Goal: Find specific page/section: Find specific page/section

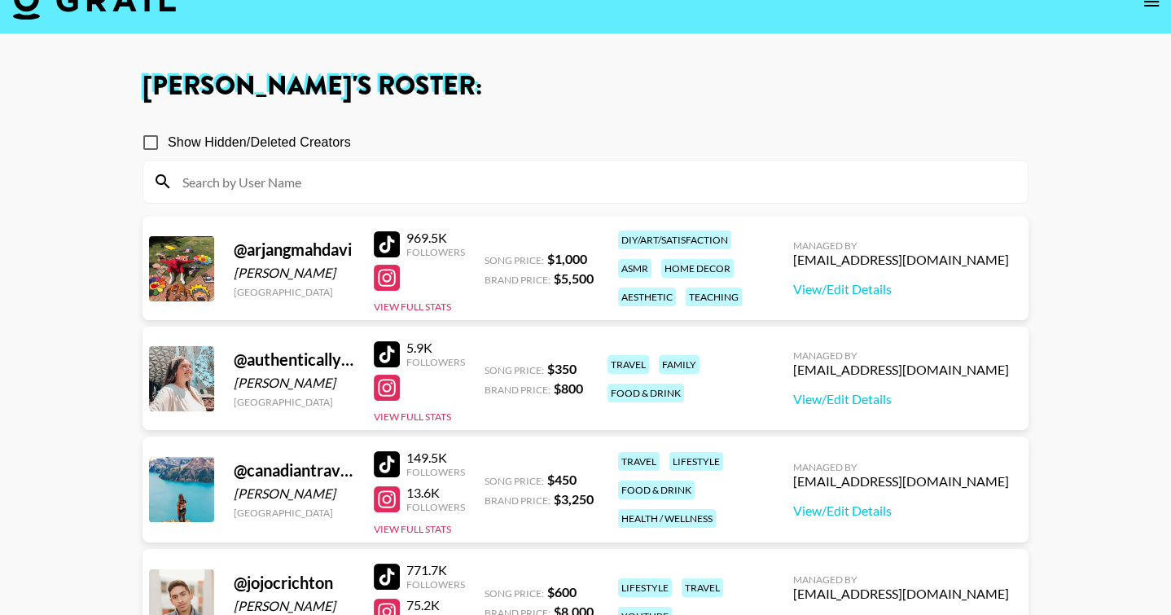
scroll to position [112, 0]
click at [1149, 11] on button "open drawer" at bounding box center [1151, 1] width 33 height 33
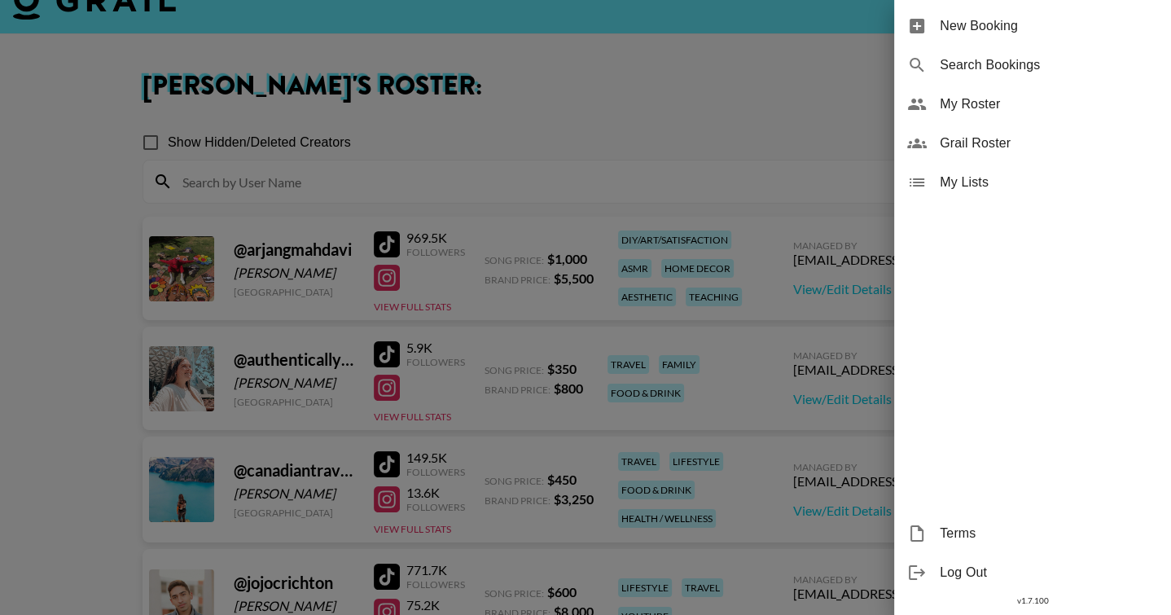
click at [1000, 142] on span "Grail Roster" at bounding box center [1049, 144] width 218 height 20
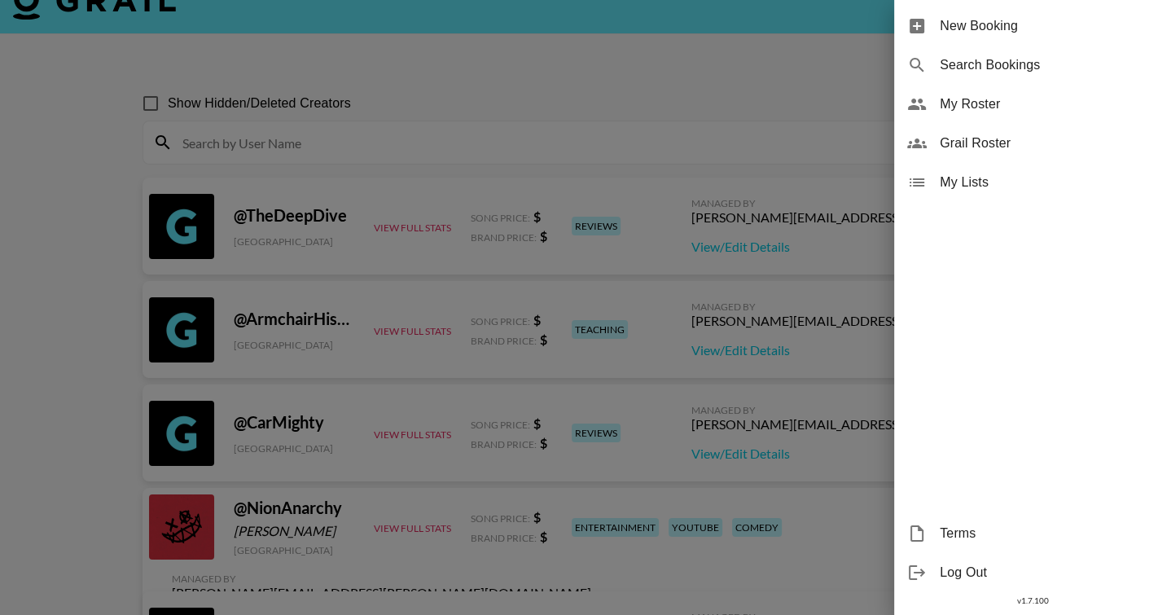
click at [473, 149] on div at bounding box center [585, 307] width 1171 height 615
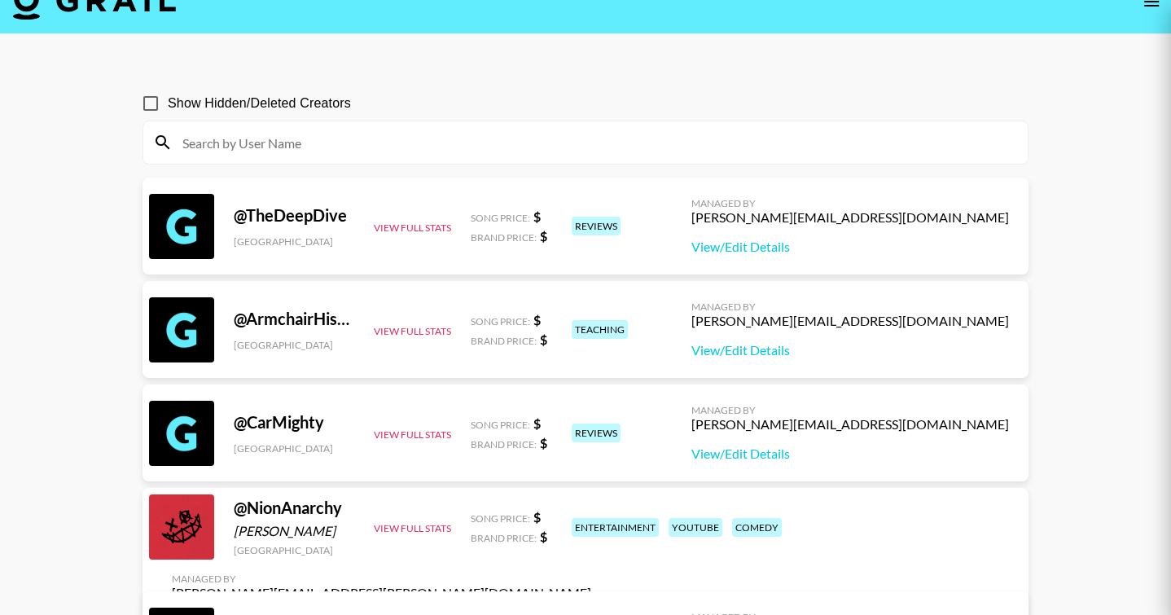
scroll to position [16, 0]
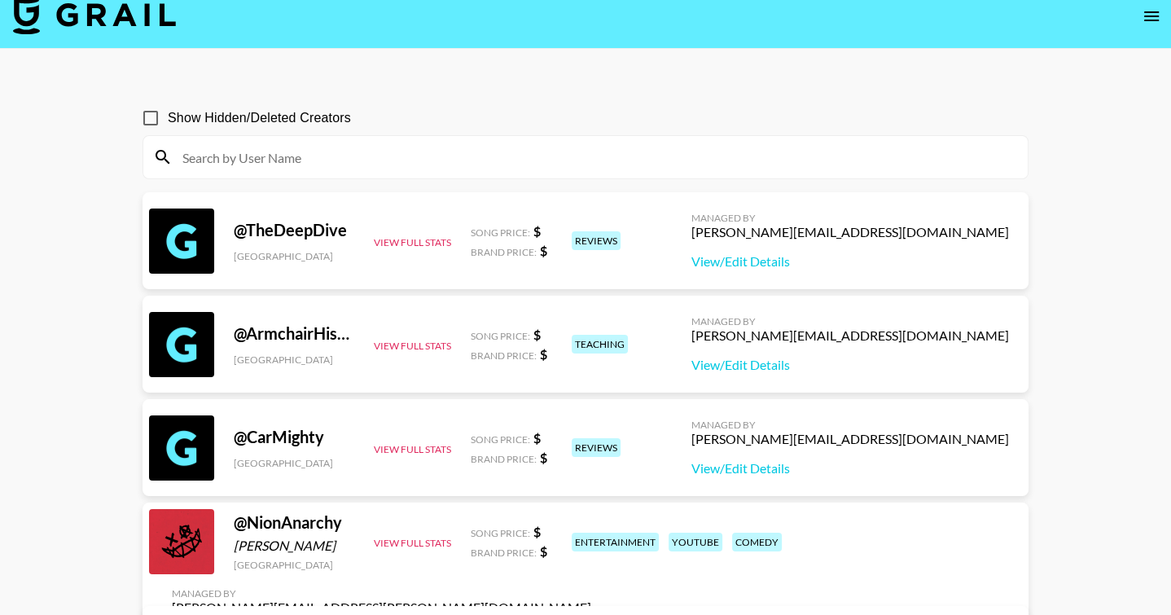
click at [458, 148] on input at bounding box center [595, 157] width 845 height 26
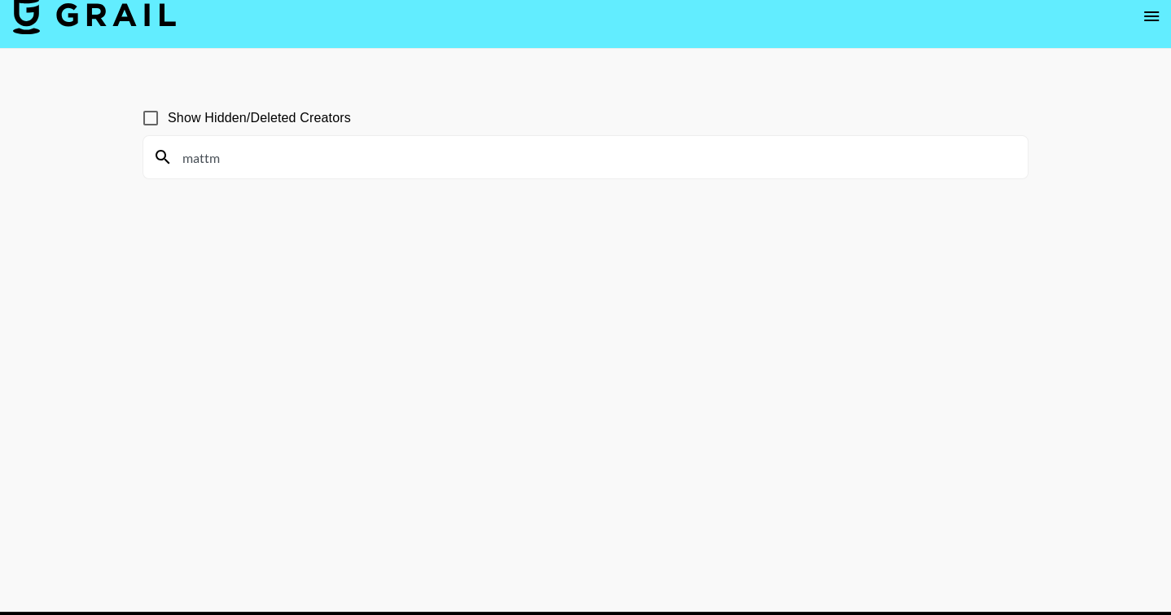
paste input "ckenley"
type input "mckenley"
click at [397, 83] on main "Show Hidden/Deleted Creators mckenley" at bounding box center [585, 330] width 1171 height 563
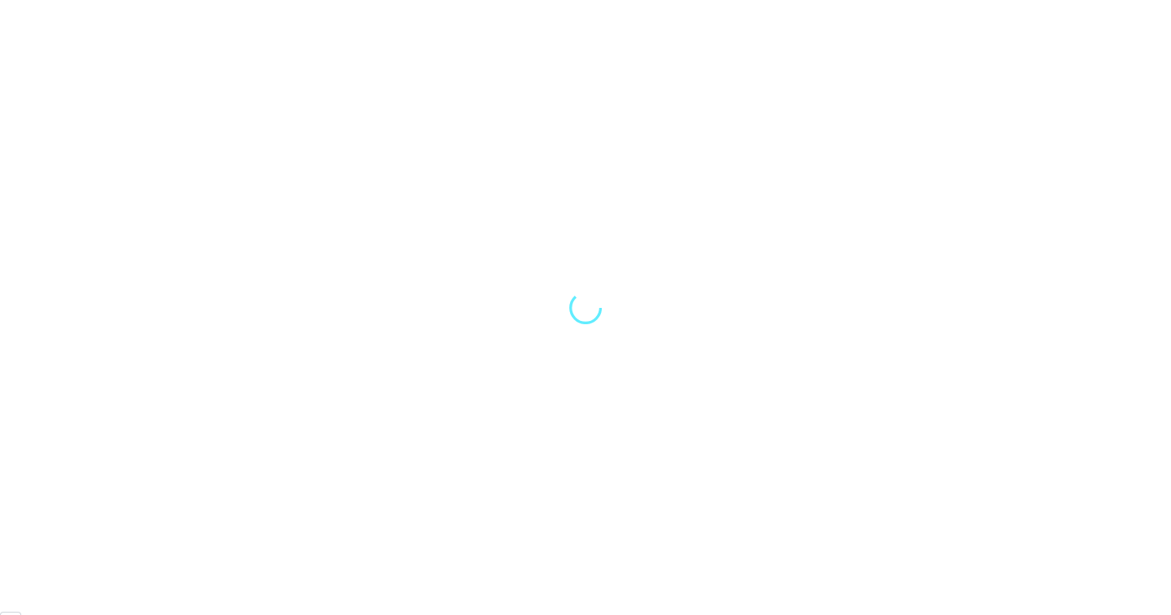
scroll to position [112, 0]
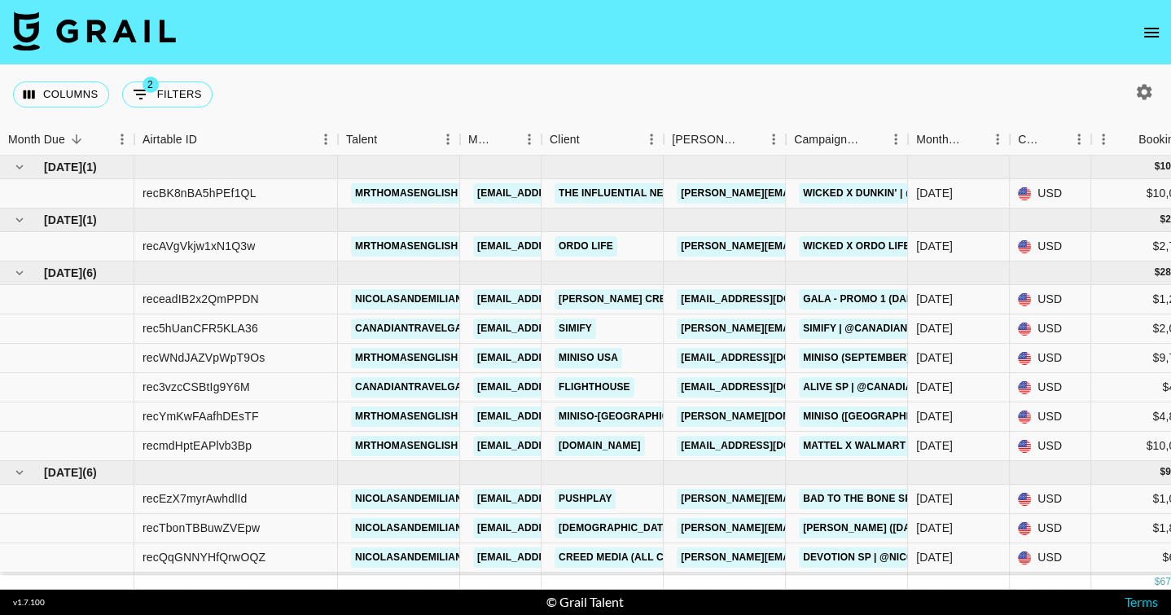
click at [1149, 34] on icon "open drawer" at bounding box center [1151, 33] width 20 height 20
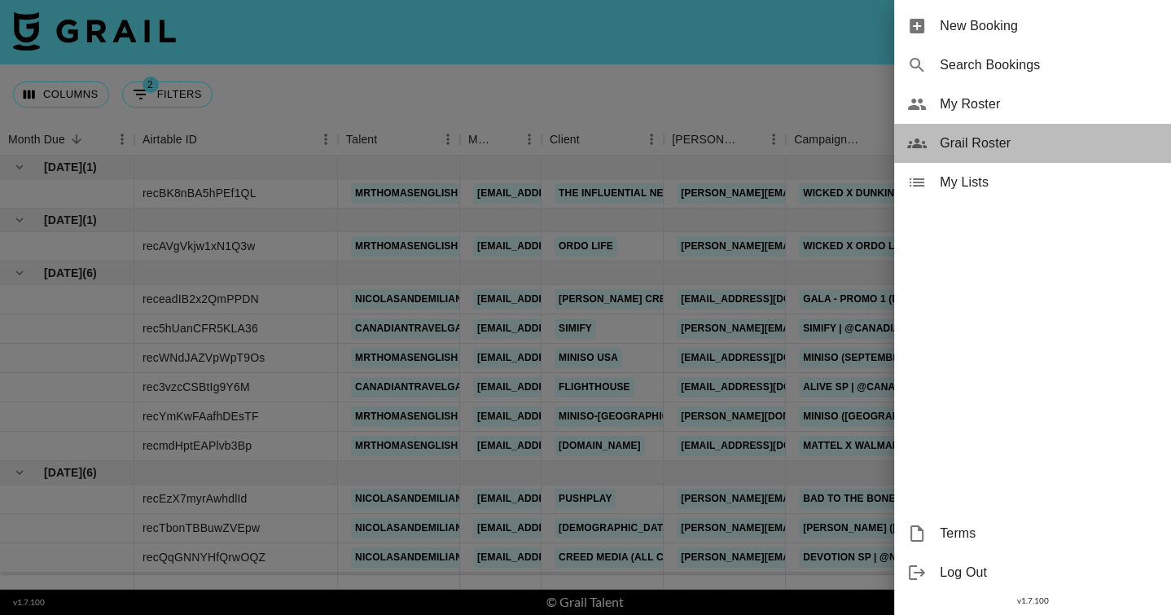
click at [1017, 136] on span "Grail Roster" at bounding box center [1049, 144] width 218 height 20
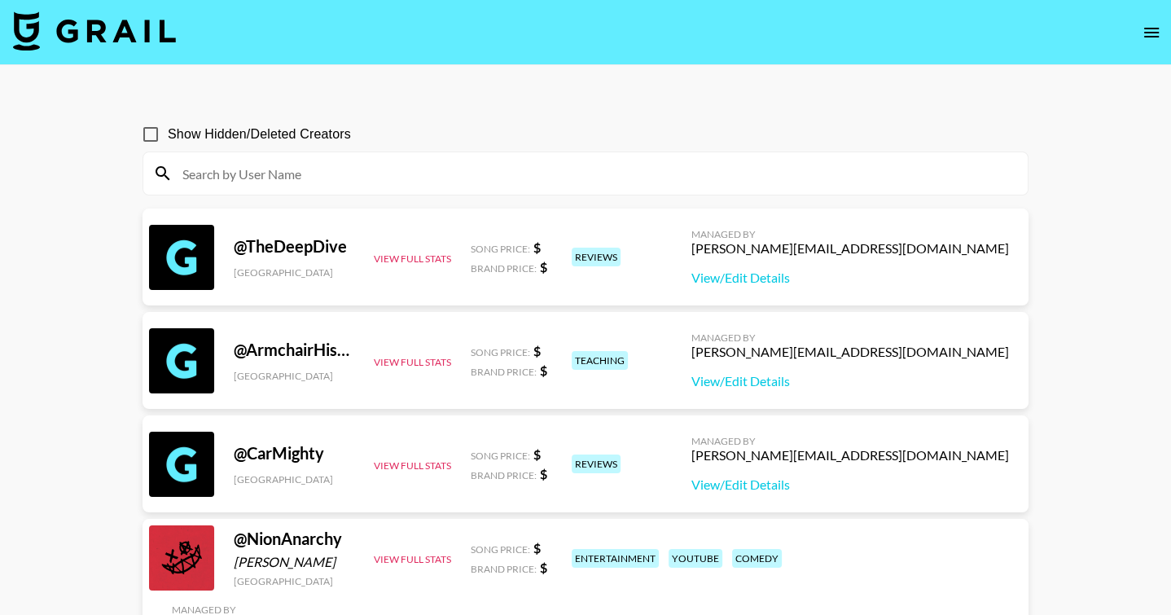
click at [361, 172] on input at bounding box center [595, 173] width 845 height 26
paste input "maxshafar"
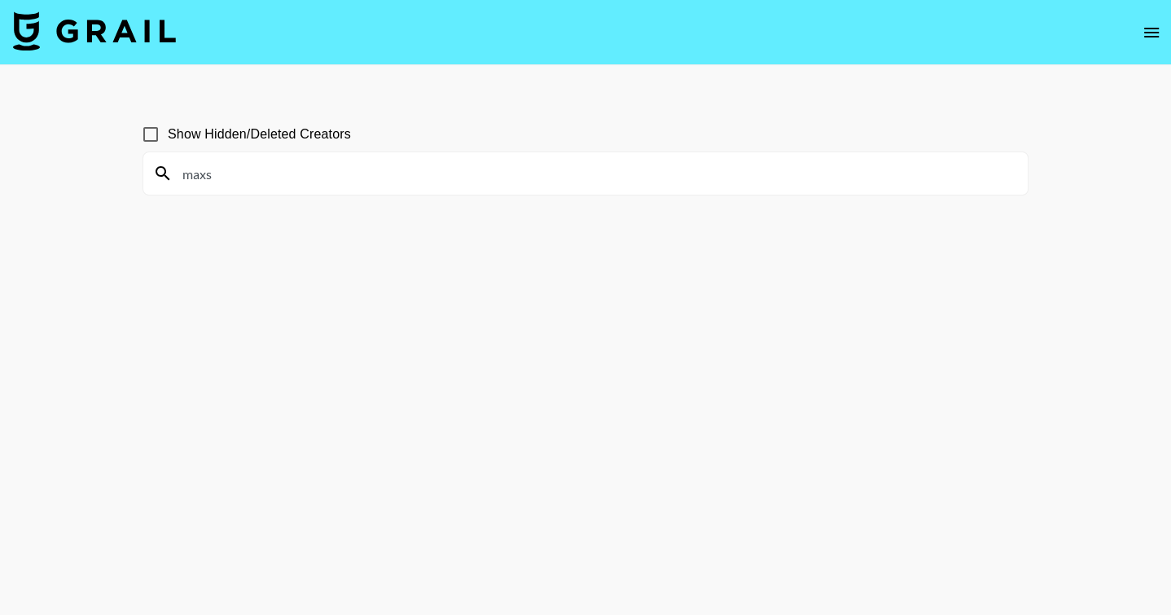
paste input "ttconvard"
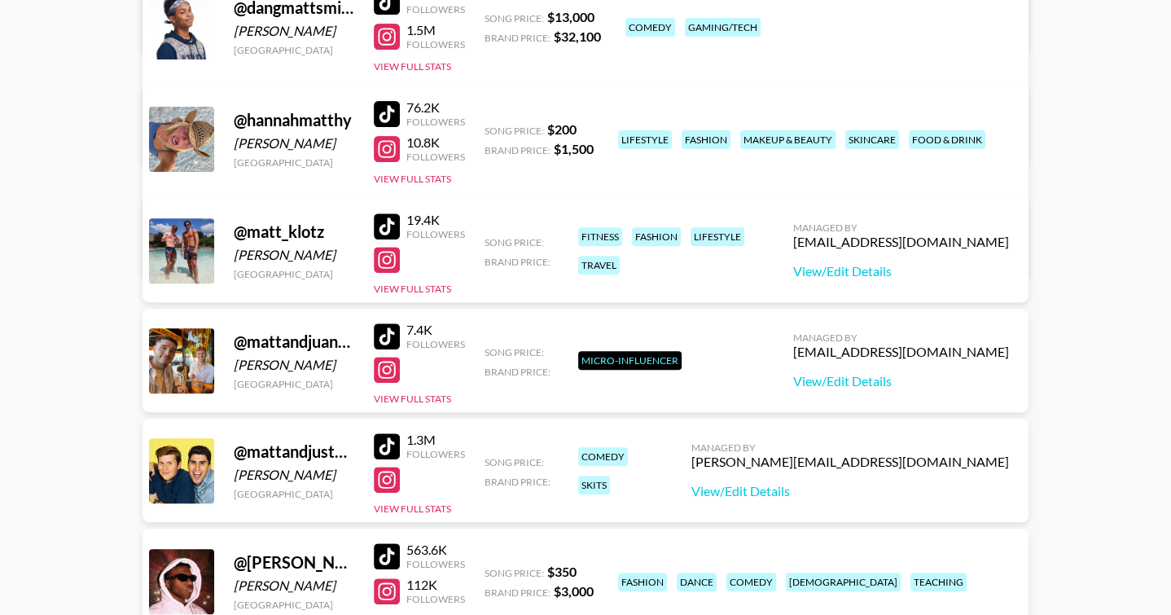
scroll to position [462, 0]
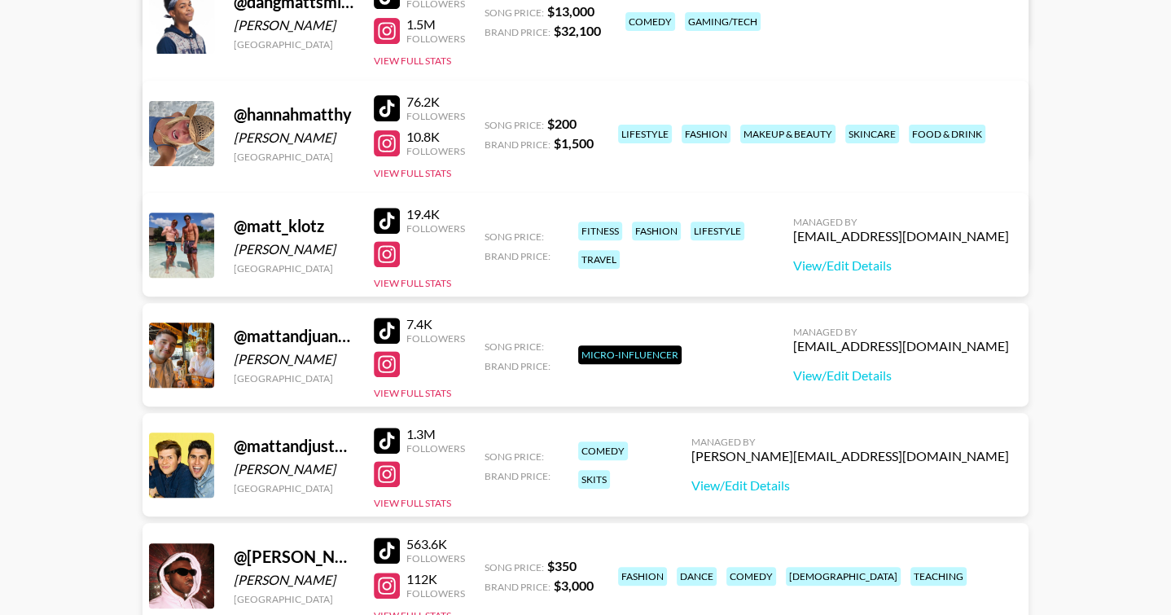
type input "matt"
click at [390, 215] on div at bounding box center [387, 221] width 26 height 26
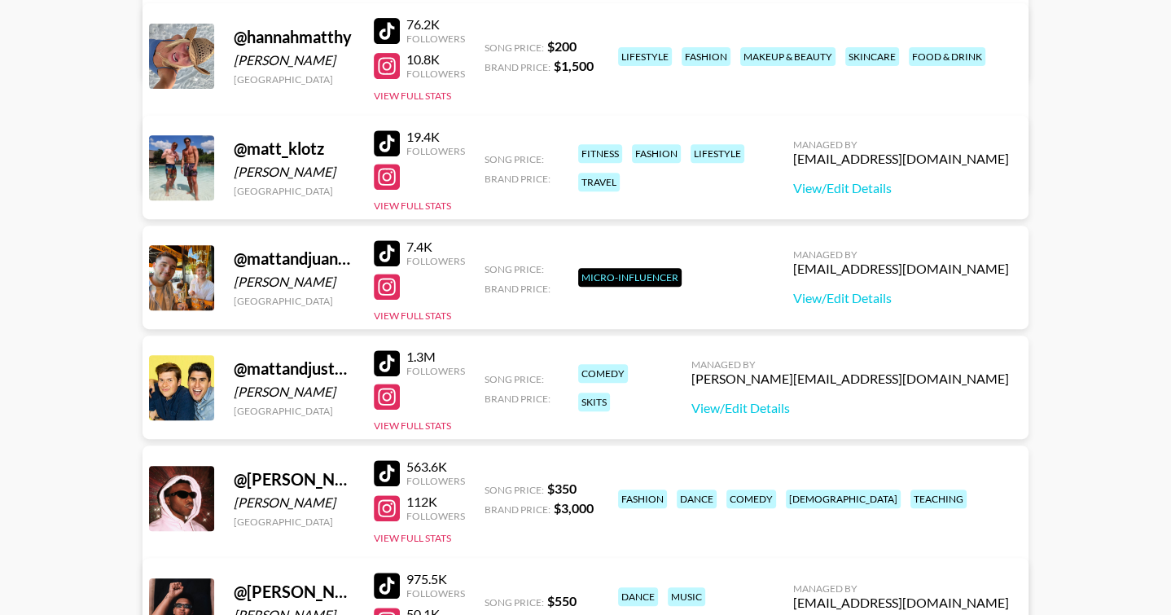
scroll to position [541, 0]
click at [388, 202] on button "View Full Stats" at bounding box center [412, 205] width 77 height 12
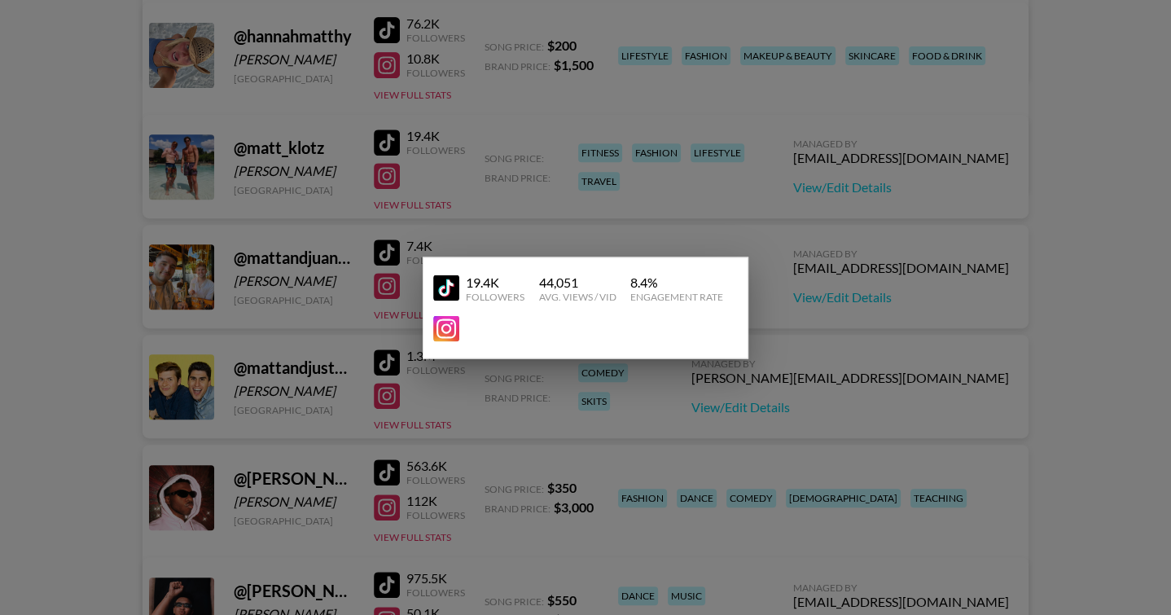
click at [350, 201] on div at bounding box center [585, 307] width 1171 height 615
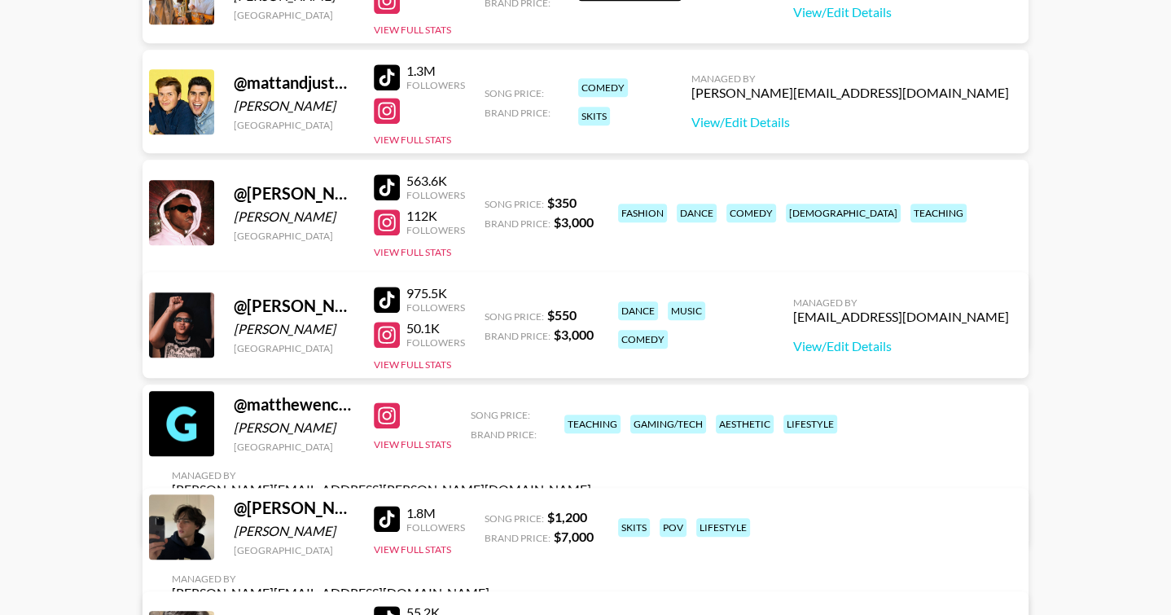
scroll to position [826, 0]
click at [193, 548] on div at bounding box center [181, 525] width 65 height 65
click at [383, 553] on button "View Full Stats" at bounding box center [412, 548] width 77 height 12
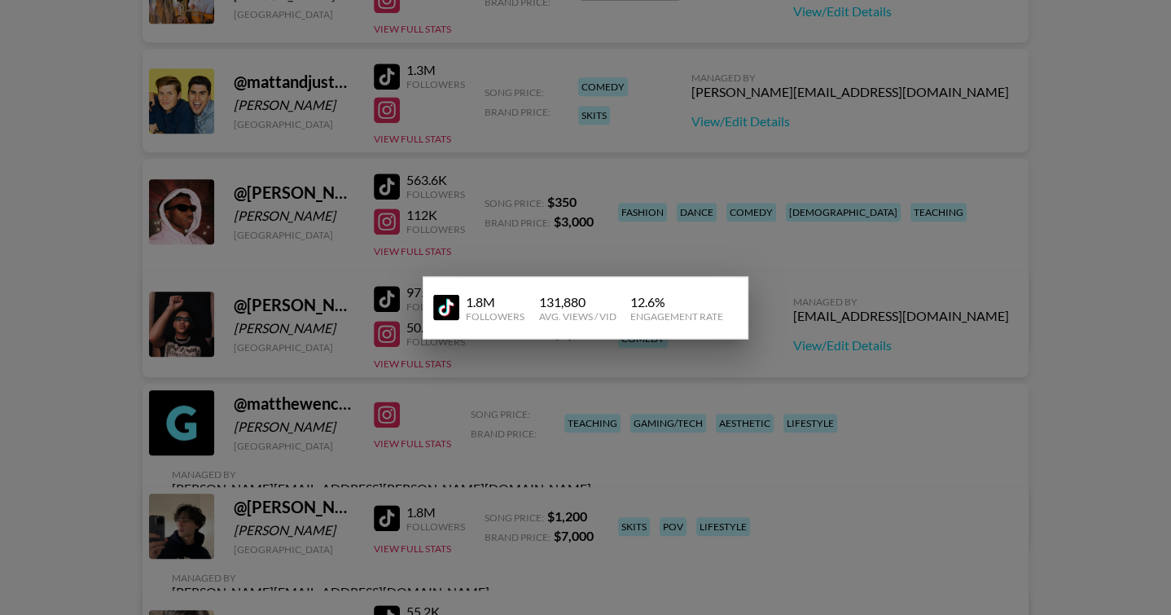
click at [351, 352] on div at bounding box center [585, 307] width 1171 height 615
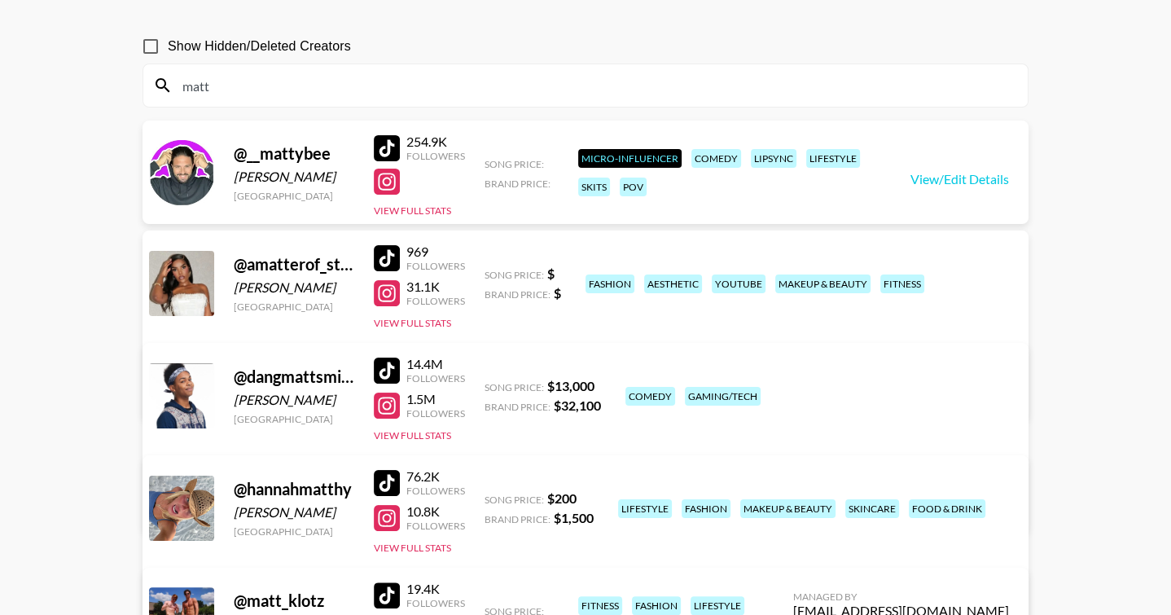
scroll to position [0, 0]
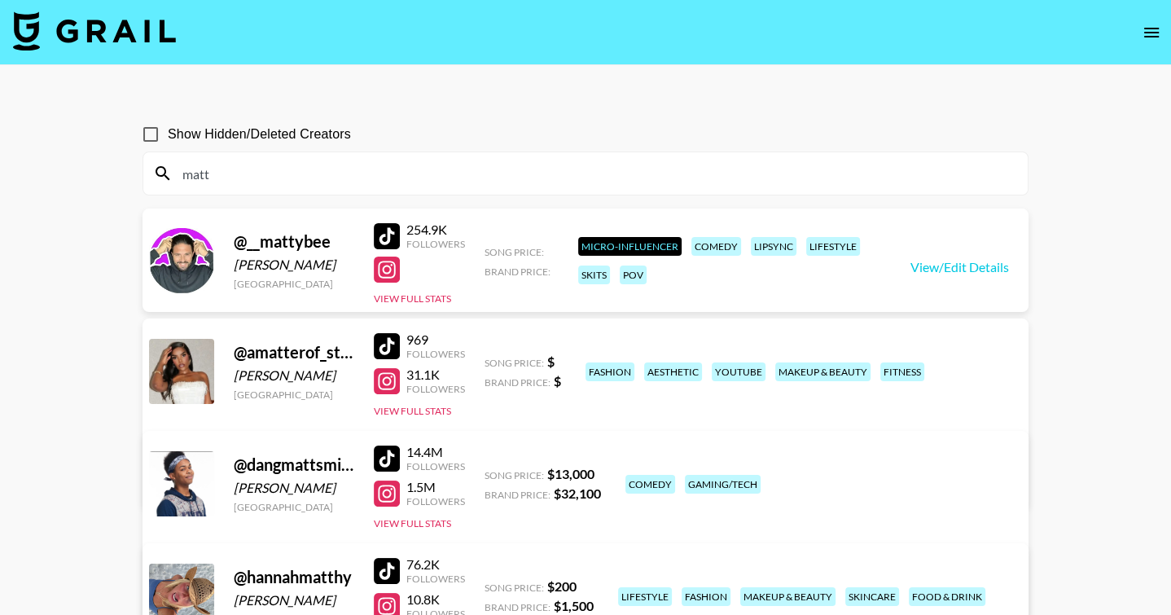
click at [272, 182] on input "matt" at bounding box center [595, 173] width 845 height 26
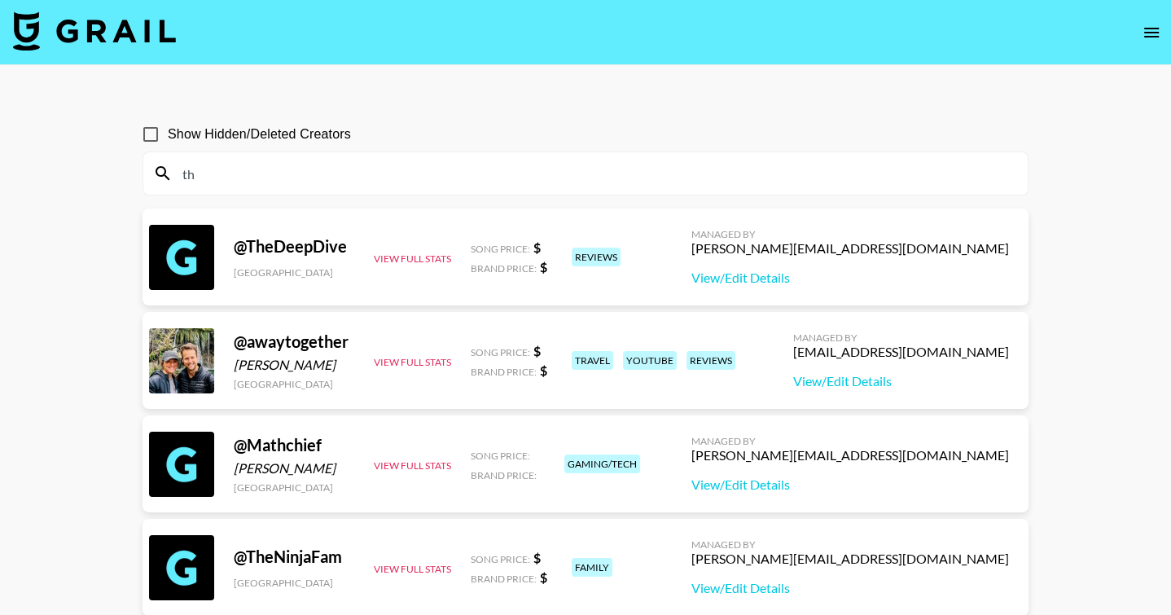
type input "t"
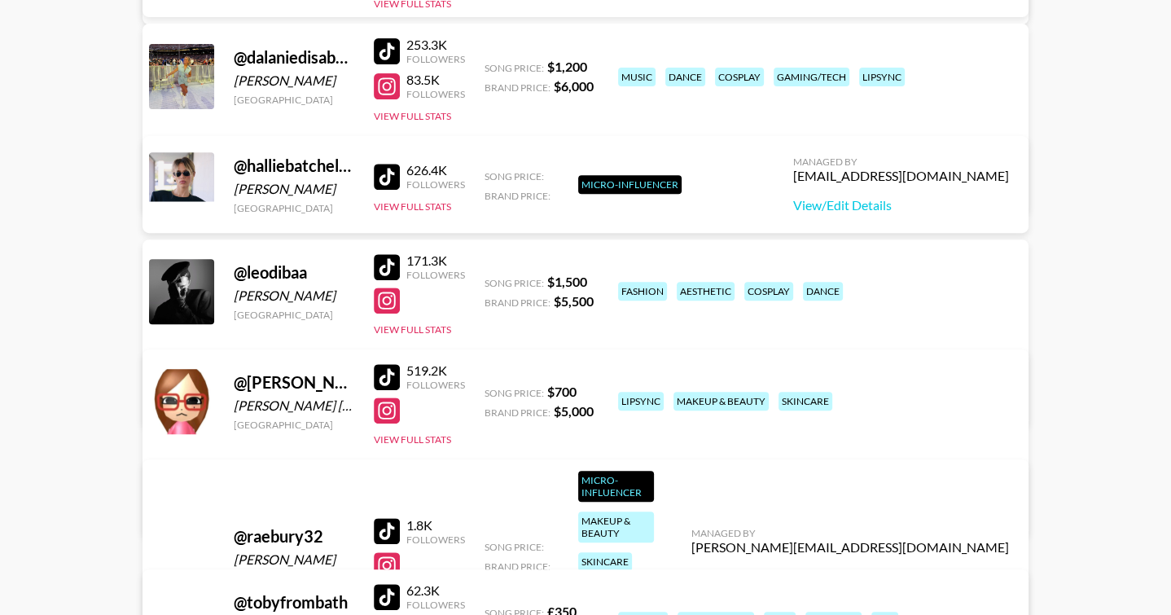
scroll to position [510, 0]
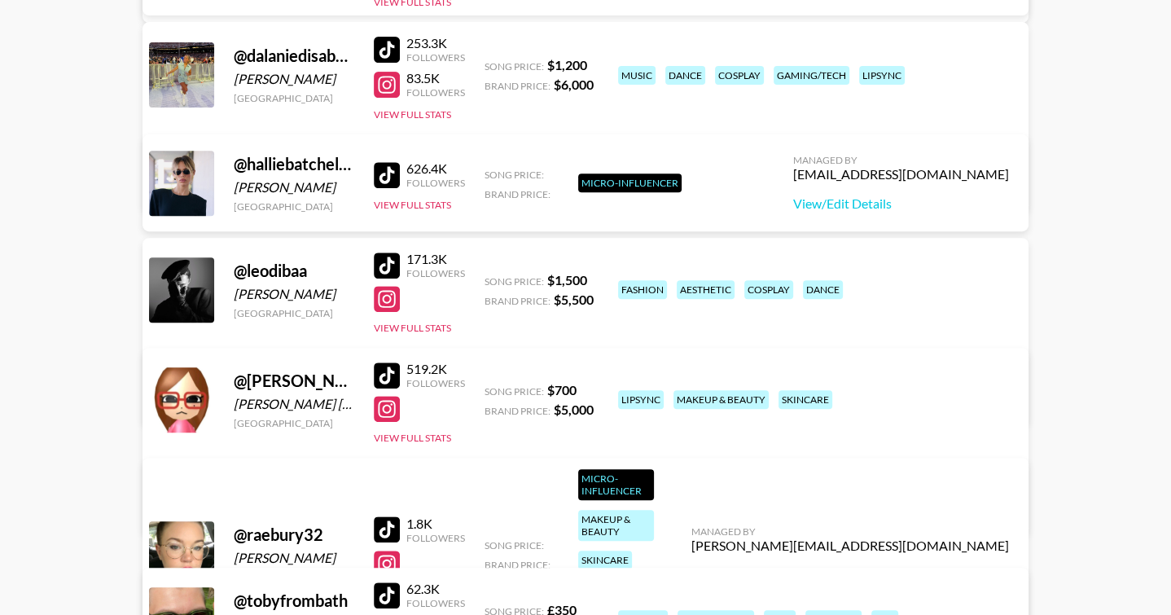
type input "bat"
